Goal: Find specific page/section: Find specific page/section

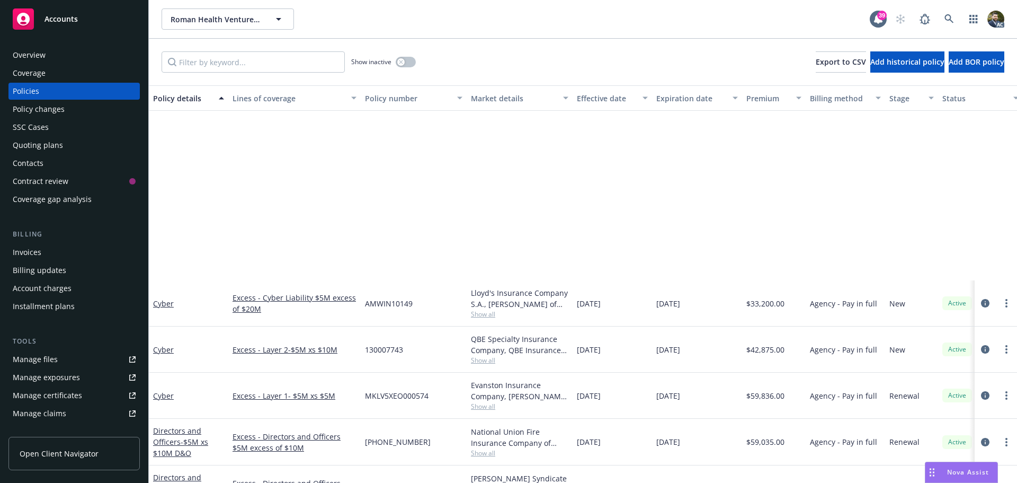
scroll to position [212, 0]
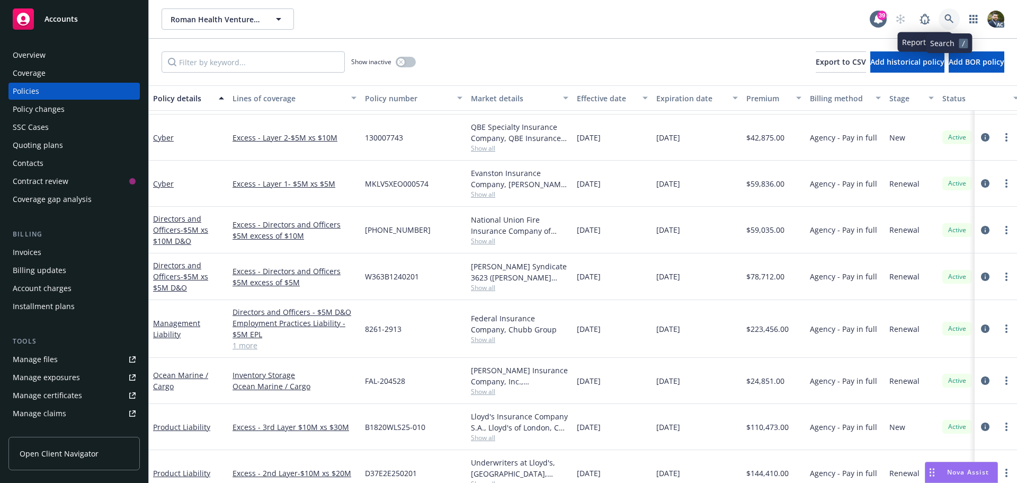
click at [953, 19] on icon at bounding box center [950, 19] width 10 height 10
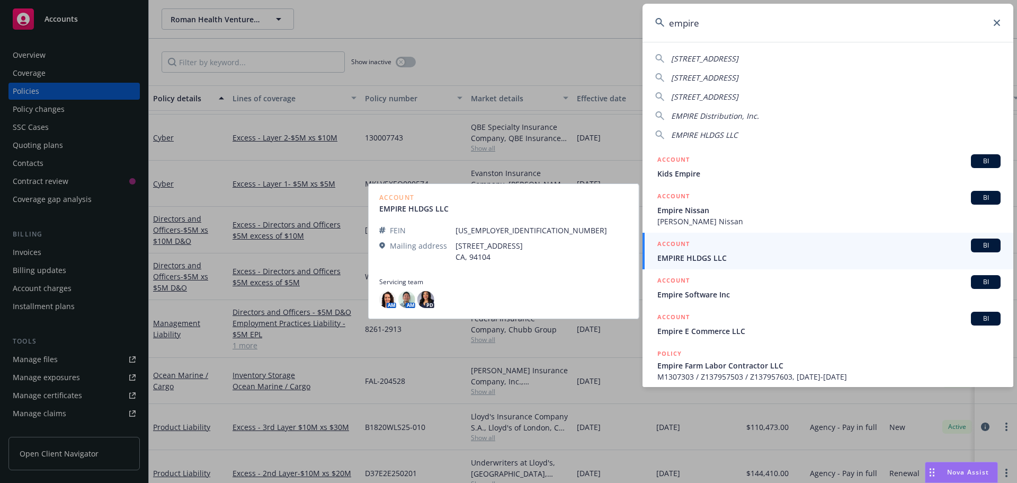
type input "empire"
click at [770, 252] on span "EMPIRE HLDGS LLC" at bounding box center [829, 257] width 343 height 11
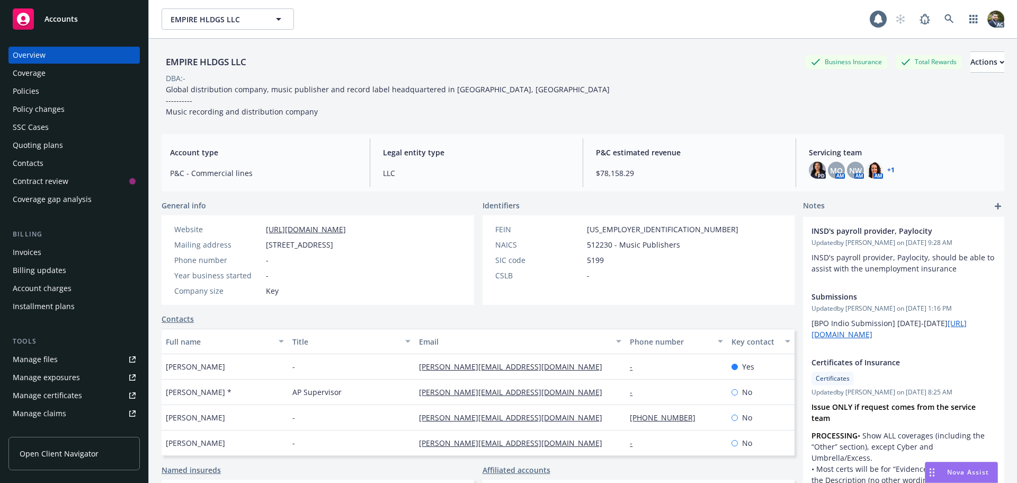
click at [32, 91] on div "Policies" at bounding box center [26, 91] width 26 height 17
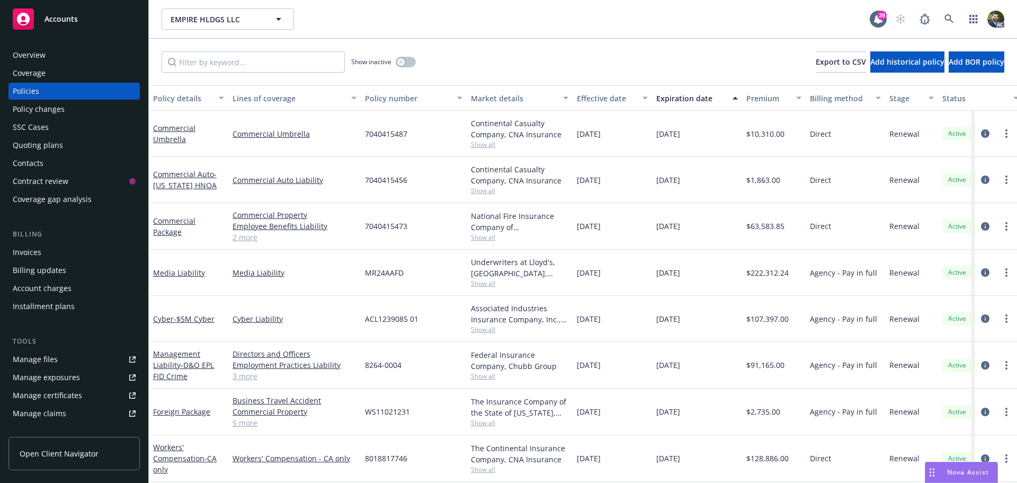
click at [182, 96] on div "Policy details" at bounding box center [182, 98] width 59 height 11
